Goal: Task Accomplishment & Management: Manage account settings

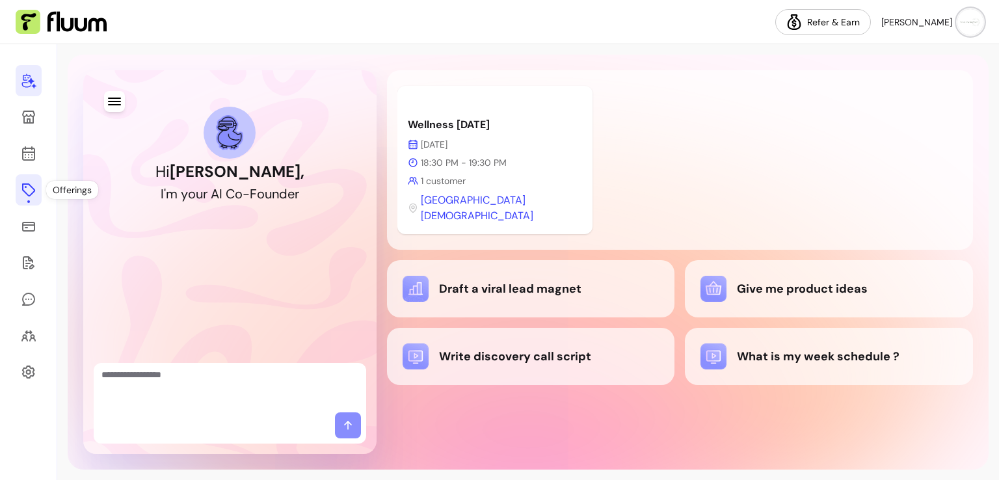
click at [28, 193] on icon at bounding box center [29, 190] width 16 height 16
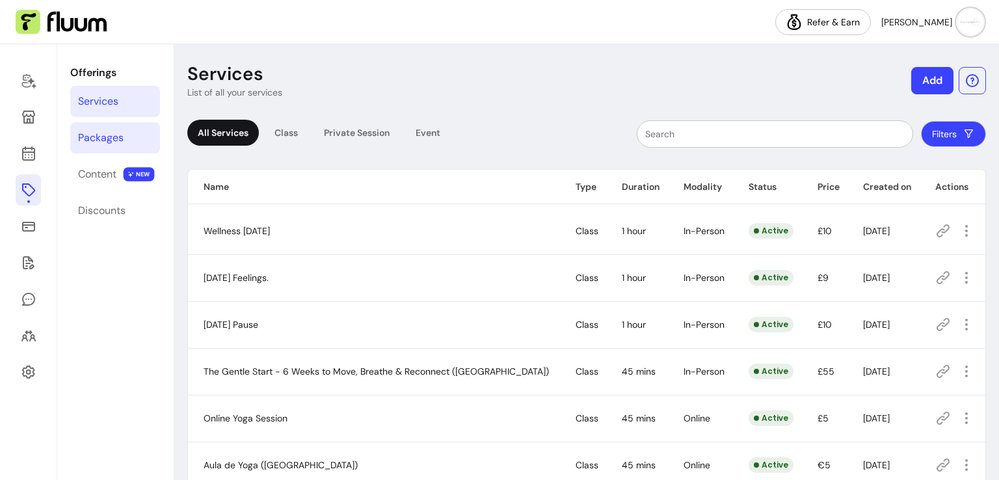
click at [124, 122] on link "Packages" at bounding box center [115, 137] width 90 height 31
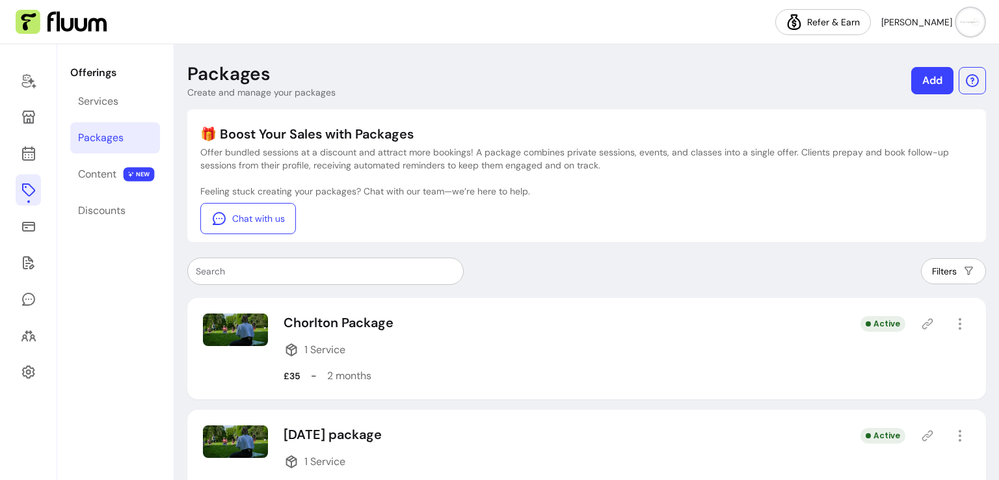
scroll to position [49, 0]
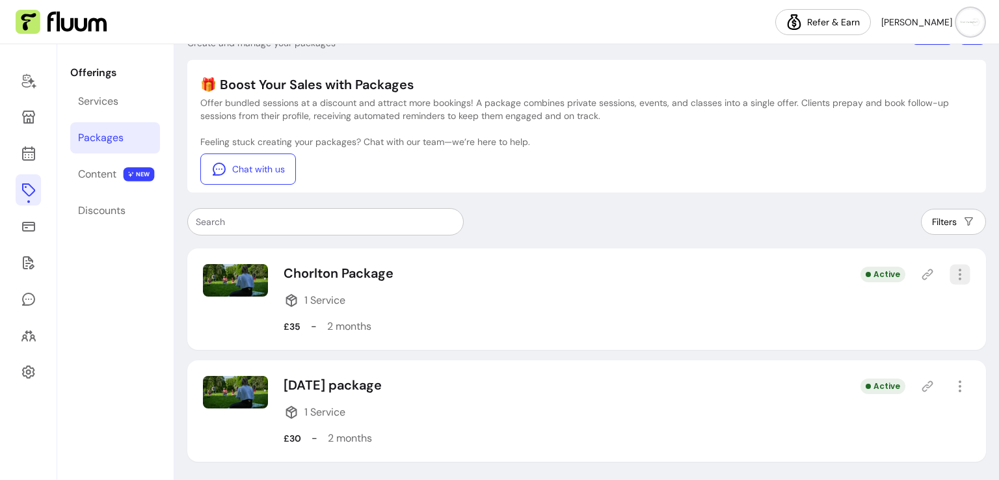
click at [952, 270] on icon "button" at bounding box center [959, 274] width 15 height 15
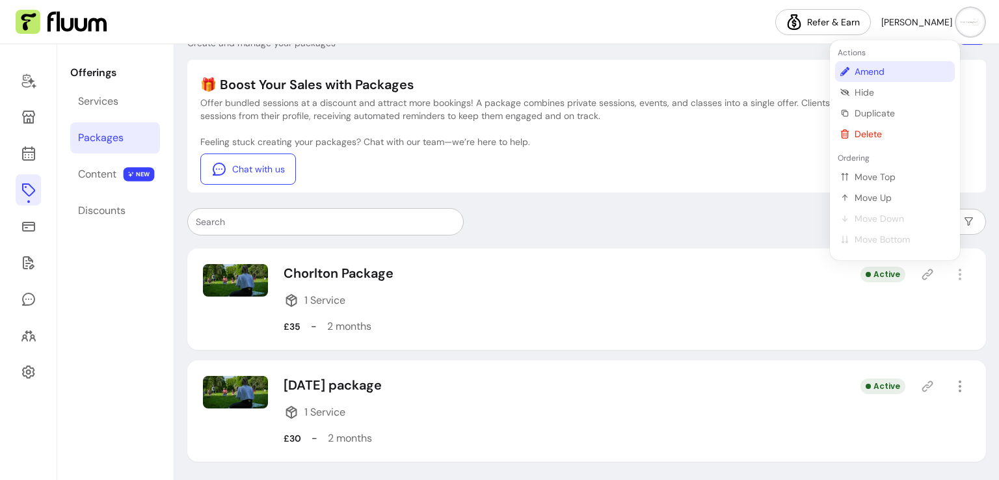
click at [871, 67] on span "Amend" at bounding box center [901, 71] width 95 height 13
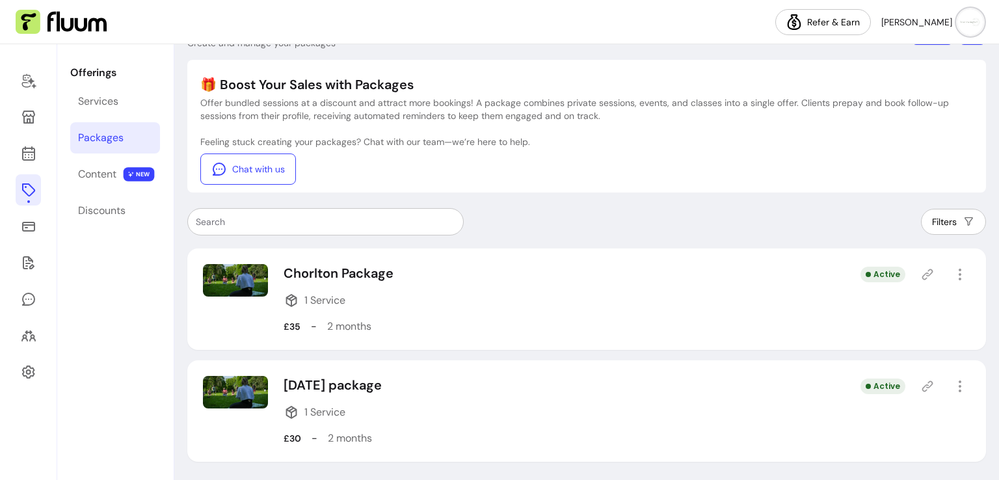
select select "***"
select select "******"
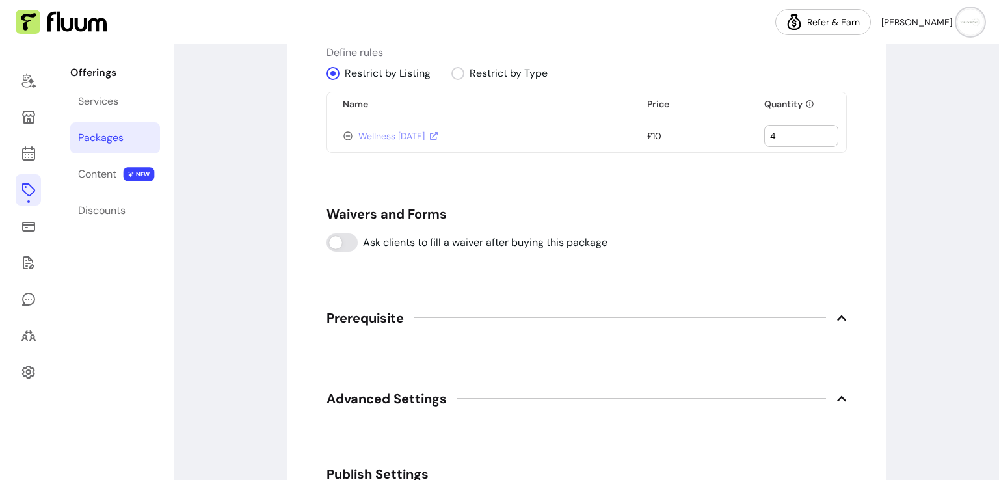
scroll to position [977, 0]
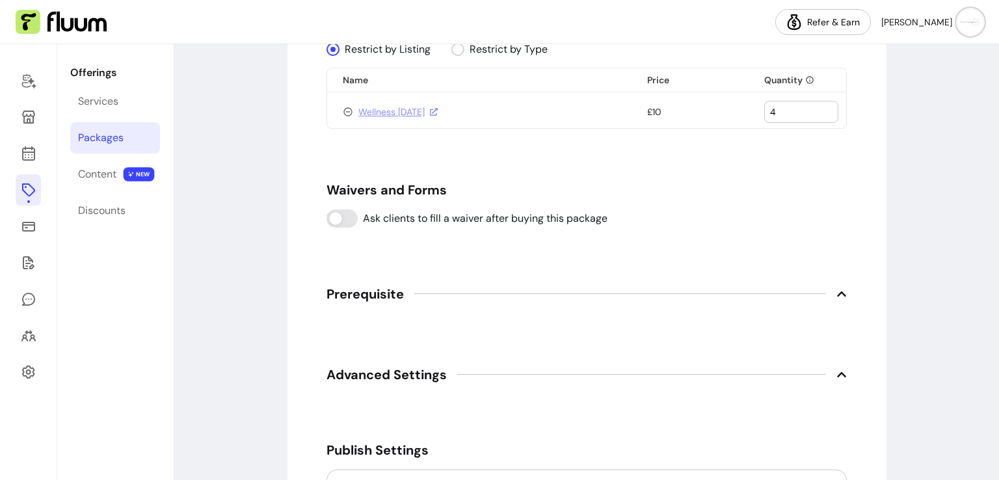
click at [836, 295] on icon at bounding box center [841, 294] width 10 height 10
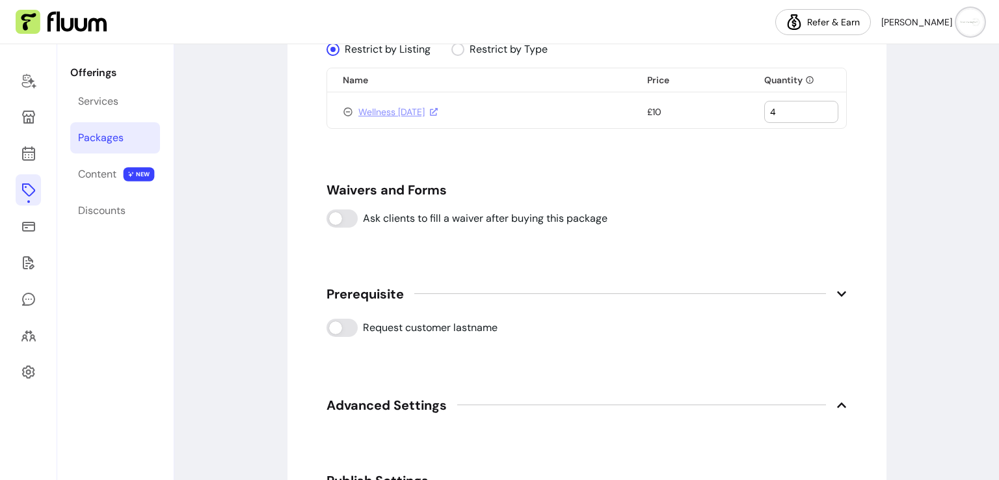
click at [838, 406] on icon at bounding box center [841, 405] width 10 height 10
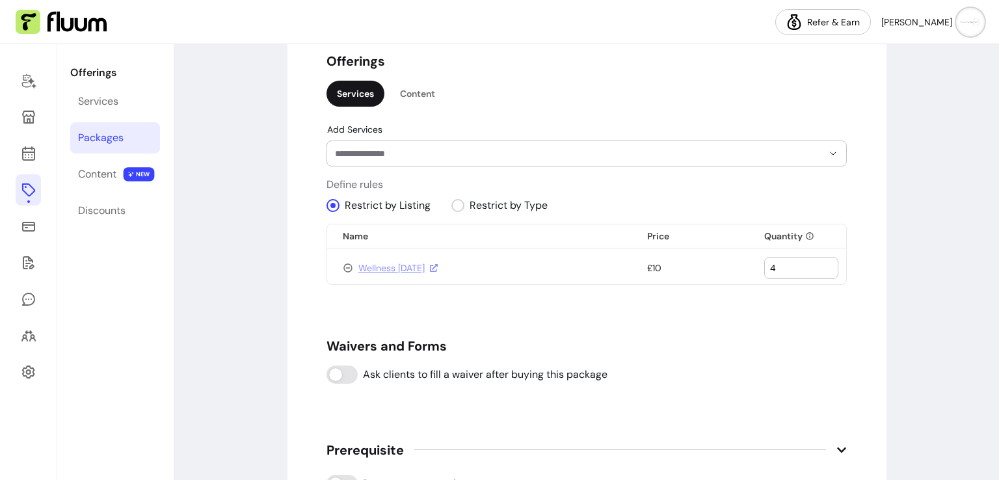
scroll to position [771, 0]
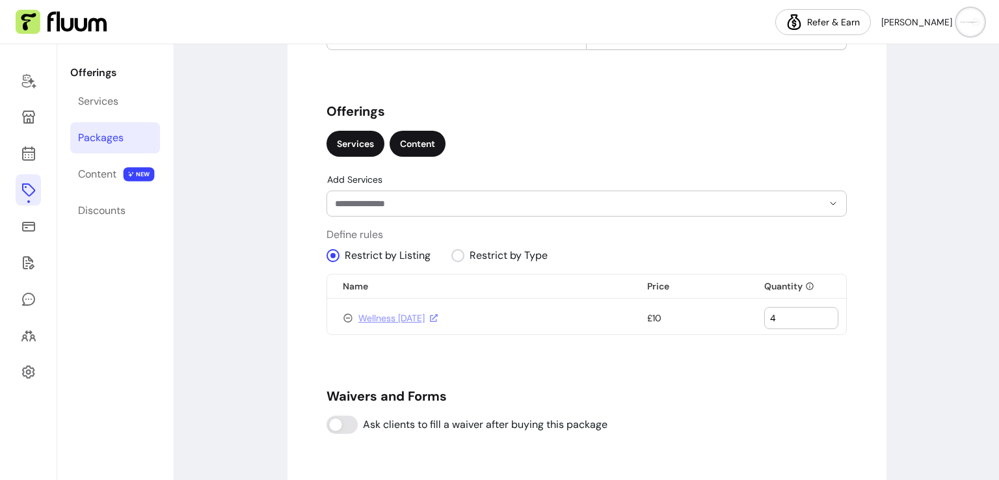
click at [391, 135] on div "Content" at bounding box center [417, 144] width 56 height 26
click at [337, 146] on div "Services" at bounding box center [355, 144] width 58 height 26
click at [111, 207] on div "Discounts" at bounding box center [101, 211] width 47 height 16
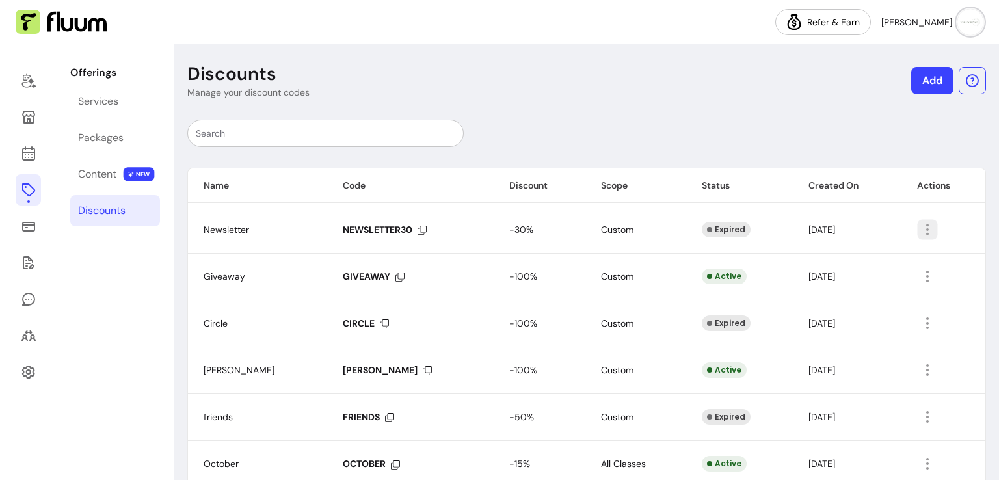
click at [920, 227] on icon "button" at bounding box center [927, 229] width 15 height 15
click at [869, 279] on span "Delete" at bounding box center [867, 280] width 95 height 13
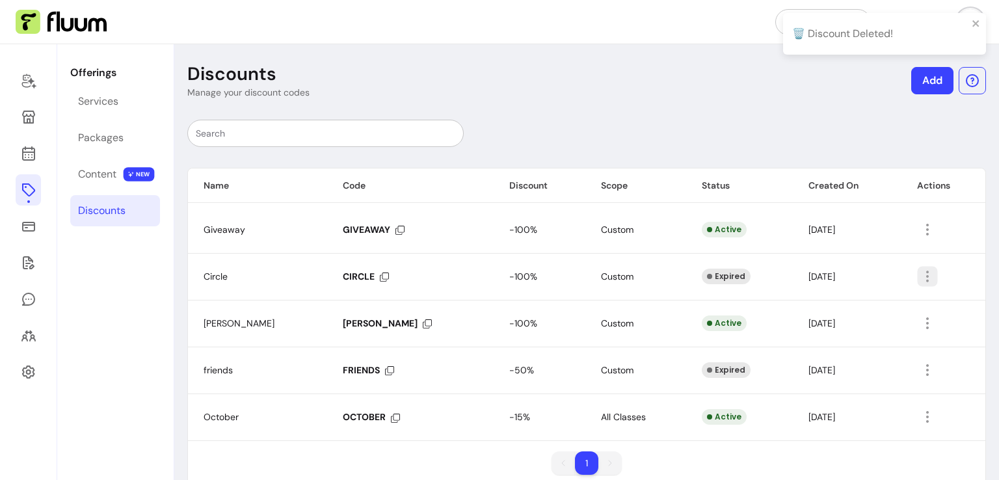
click at [917, 267] on button "button" at bounding box center [927, 276] width 20 height 20
click at [848, 327] on span "Delete" at bounding box center [862, 327] width 95 height 13
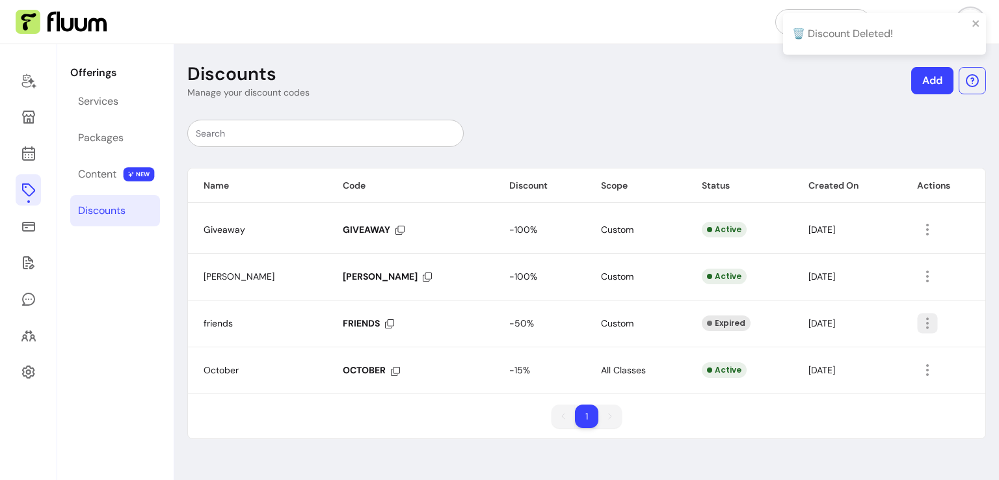
click at [920, 321] on icon "button" at bounding box center [927, 322] width 15 height 15
click at [832, 372] on span "Delete" at bounding box center [870, 374] width 95 height 13
